Goal: Task Accomplishment & Management: Manage account settings

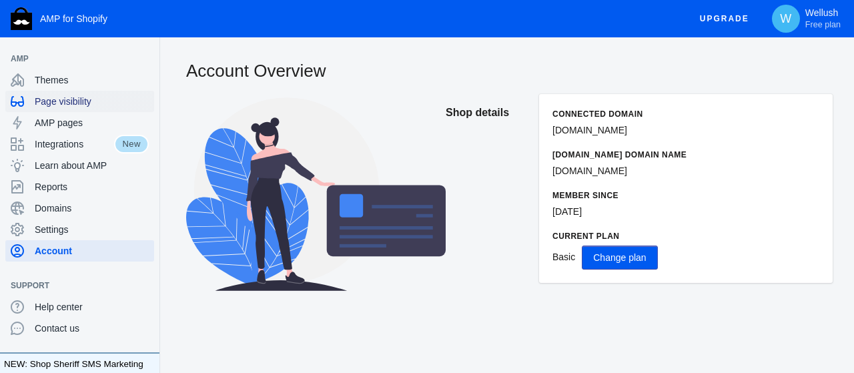
click at [66, 98] on span "Page visibility" at bounding box center [92, 101] width 114 height 13
